Goal: Task Accomplishment & Management: Manage account settings

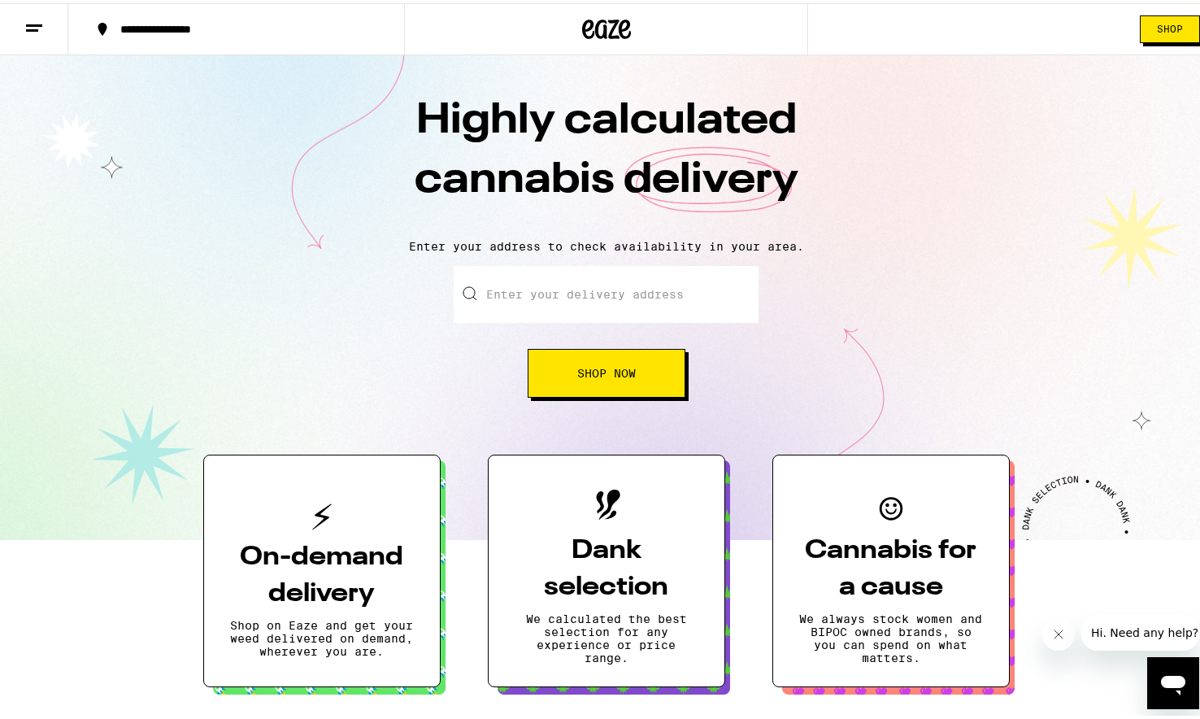
click at [554, 298] on input "Enter your delivery address" at bounding box center [606, 291] width 305 height 57
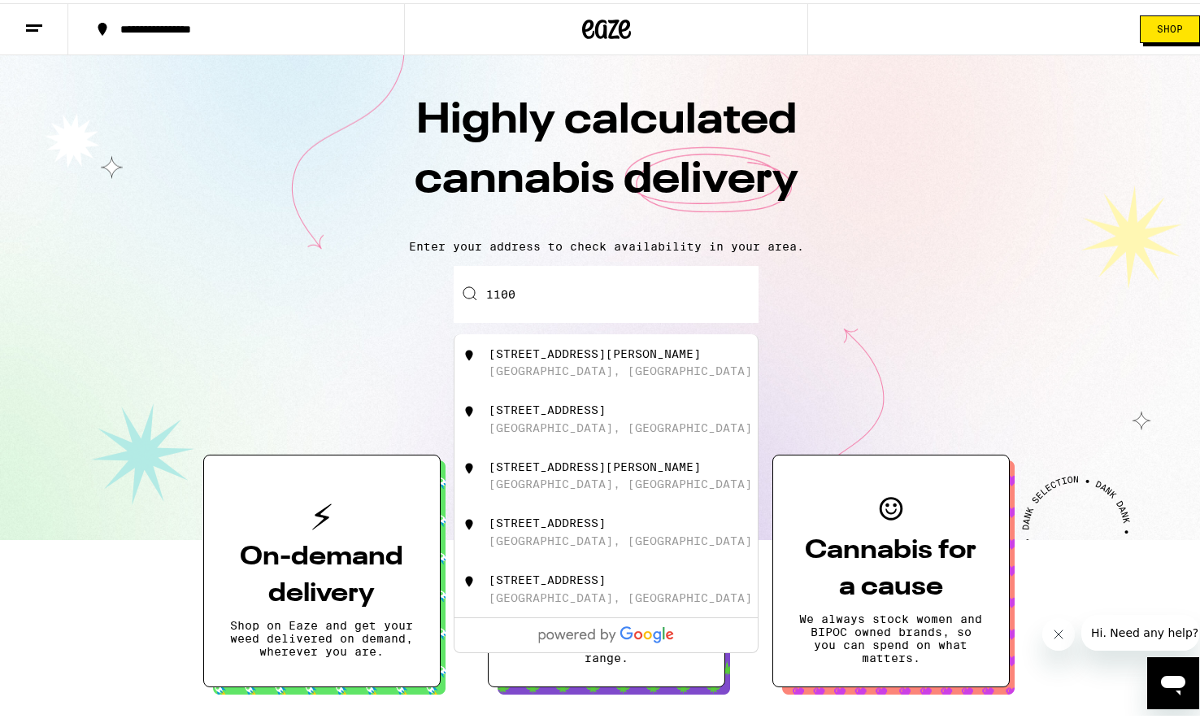
click at [607, 480] on div "[STREET_ADDRESS][PERSON_NAME]" at bounding box center [634, 472] width 290 height 31
type input "[STREET_ADDRESS][PERSON_NAME]"
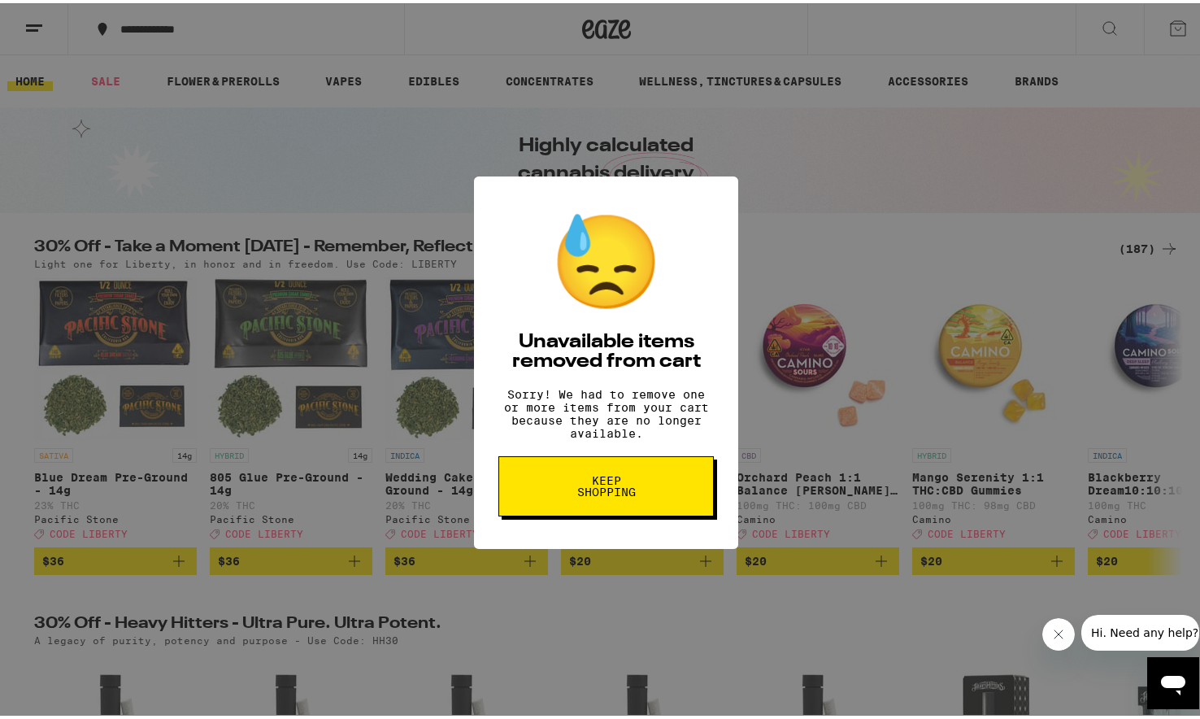
click at [600, 485] on span "Keep Shopping" at bounding box center [606, 483] width 84 height 23
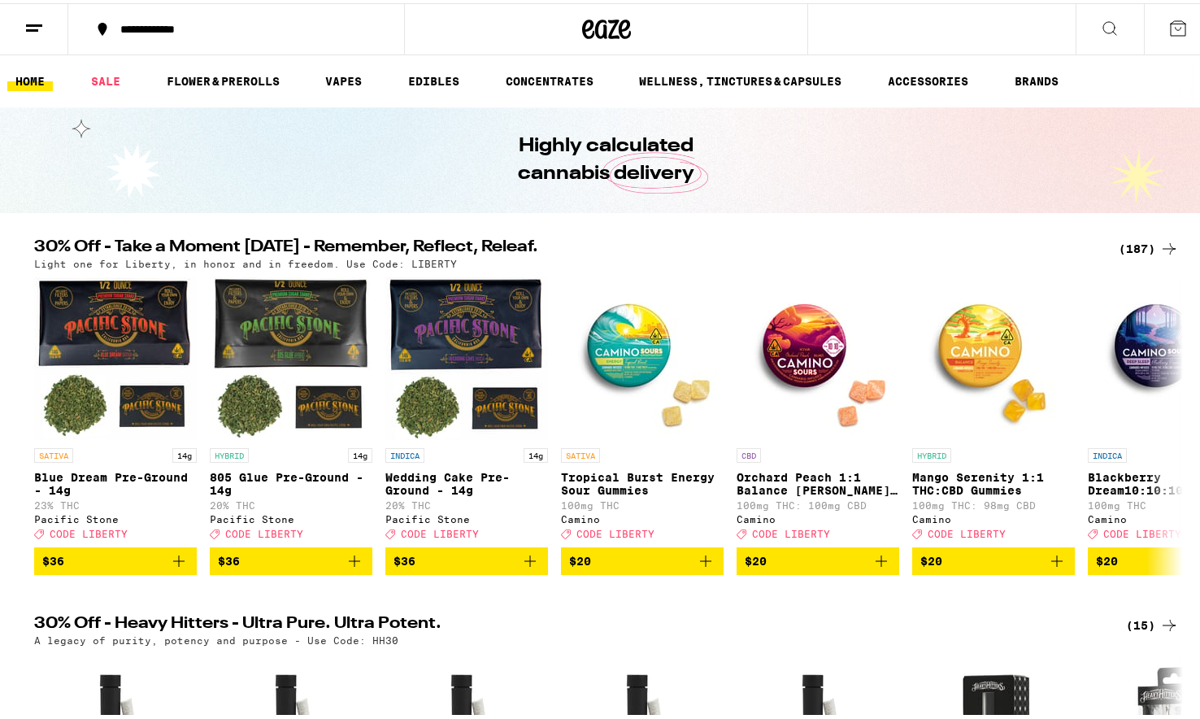
click at [38, 79] on link "HOME" at bounding box center [30, 78] width 46 height 20
click at [39, 72] on link "HOME" at bounding box center [30, 78] width 46 height 20
click at [33, 13] on button at bounding box center [34, 26] width 68 height 51
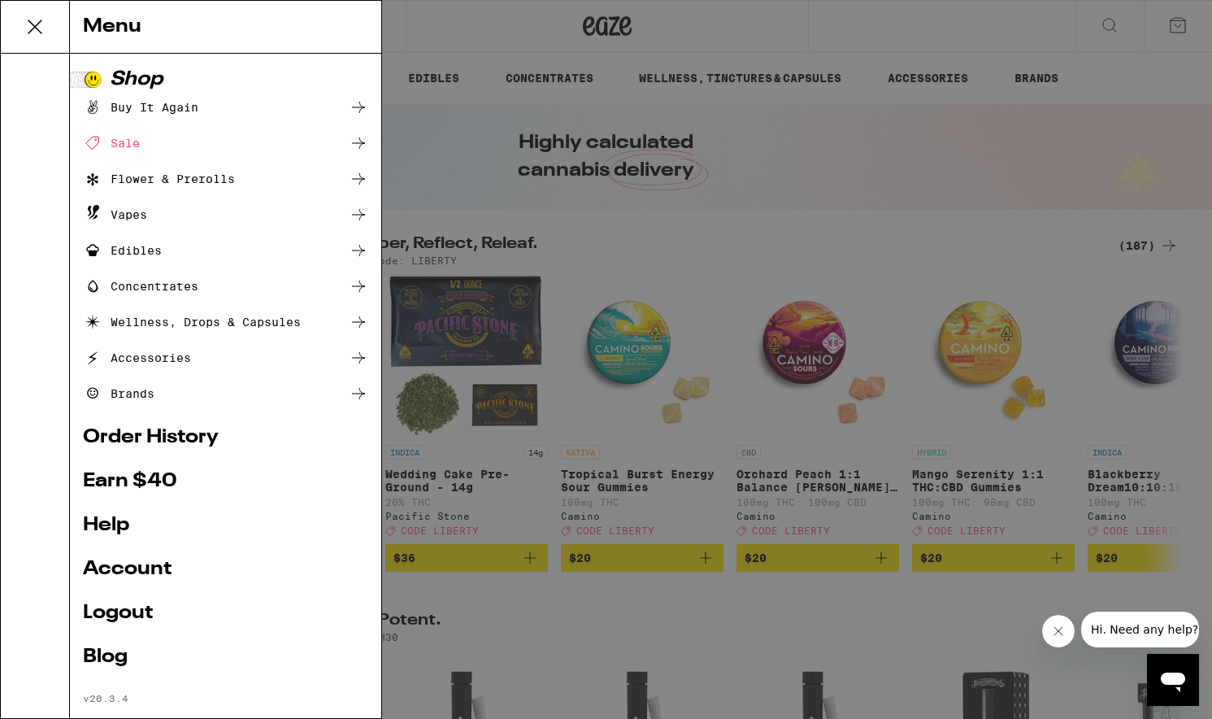
click at [165, 439] on link "Order History" at bounding box center [225, 438] width 285 height 20
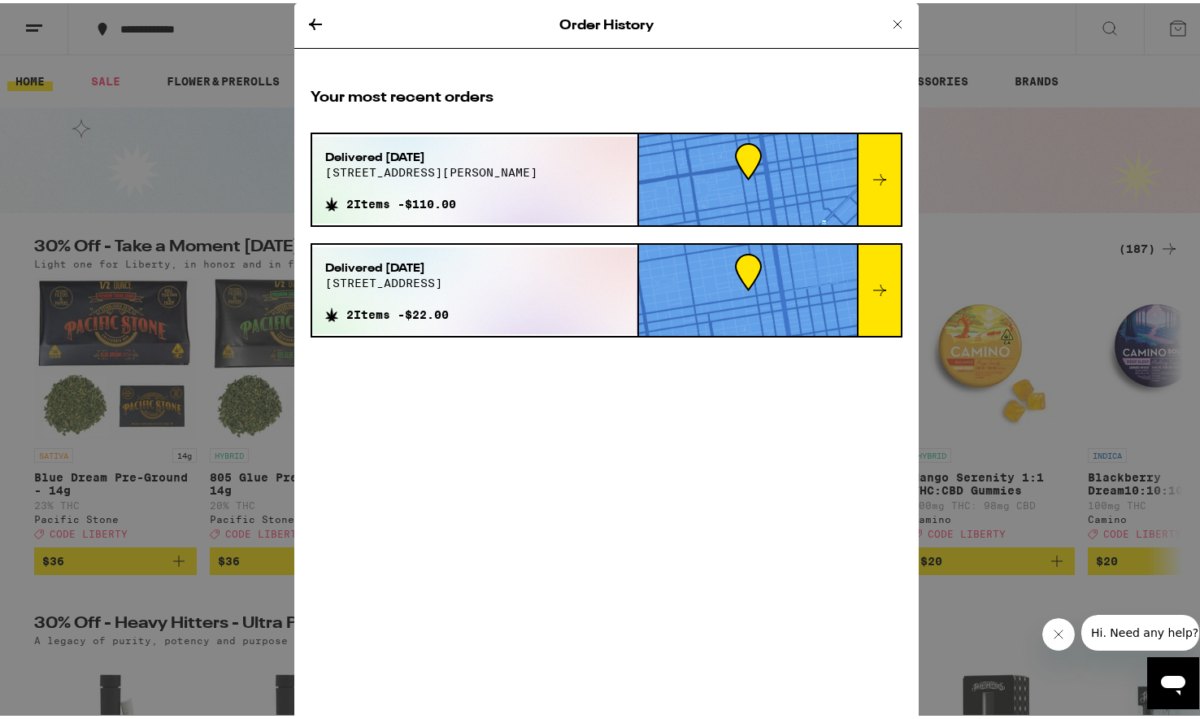
click at [888, 13] on icon at bounding box center [898, 21] width 20 height 20
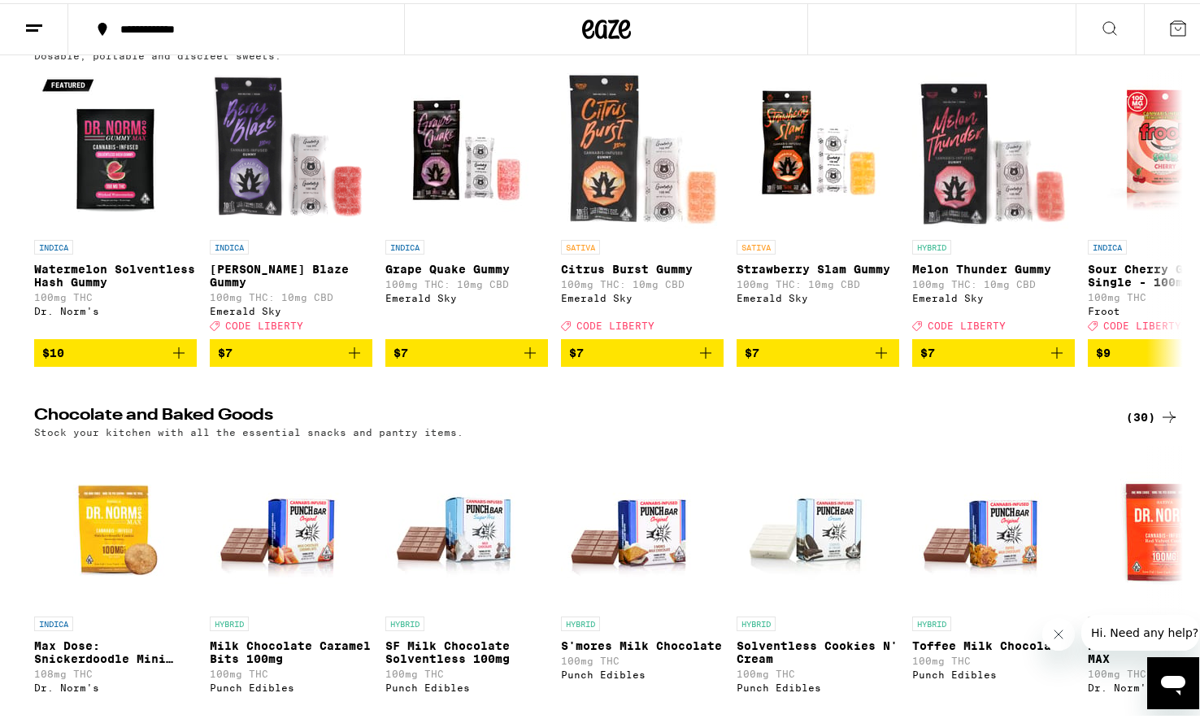
scroll to position [4087, 0]
